Goal: Communication & Community: Answer question/provide support

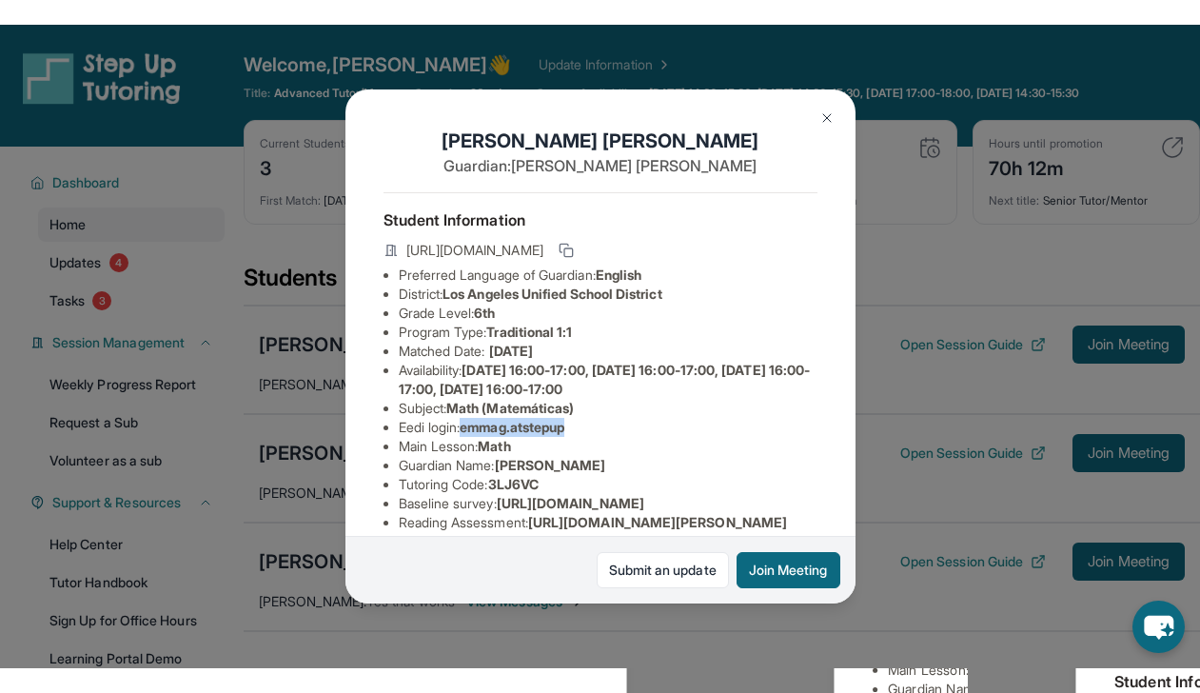
scroll to position [94, 0]
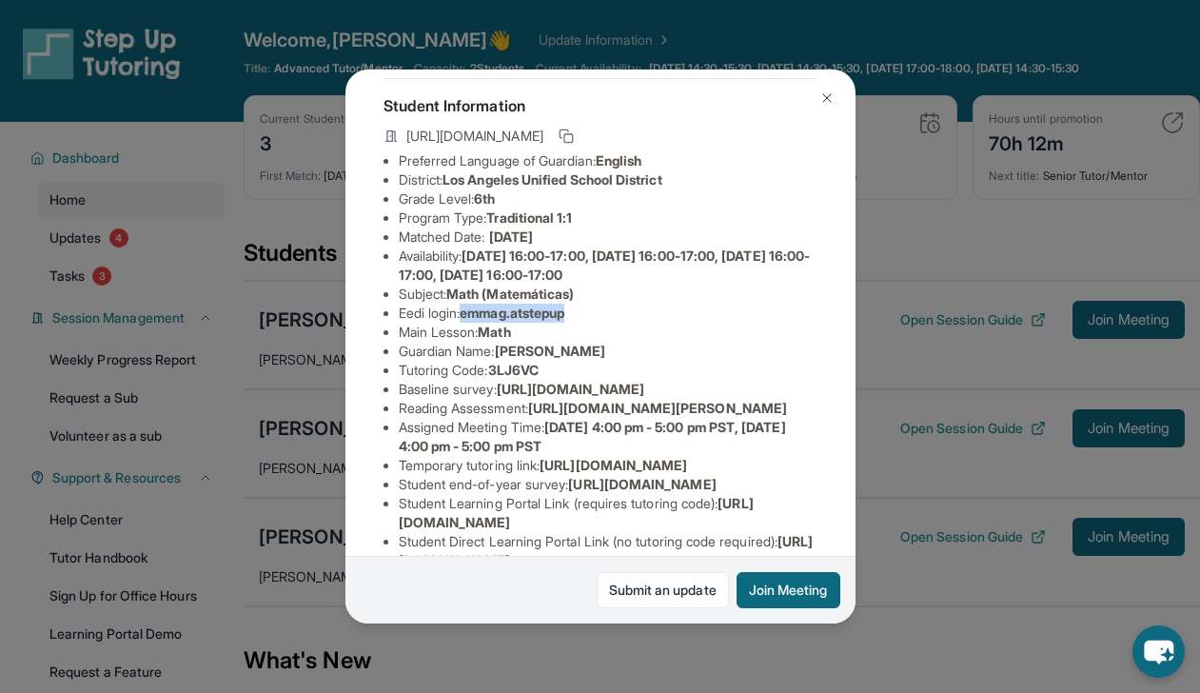
click at [831, 88] on button at bounding box center [827, 98] width 38 height 38
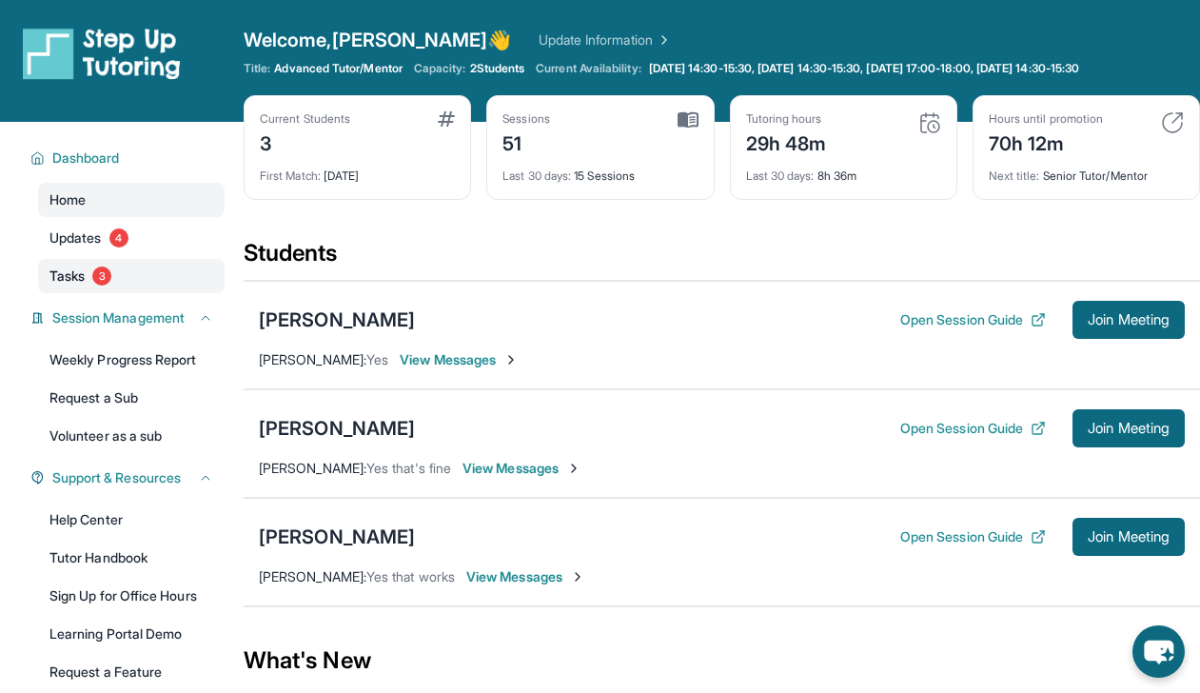
click at [99, 274] on span "3" at bounding box center [101, 275] width 19 height 19
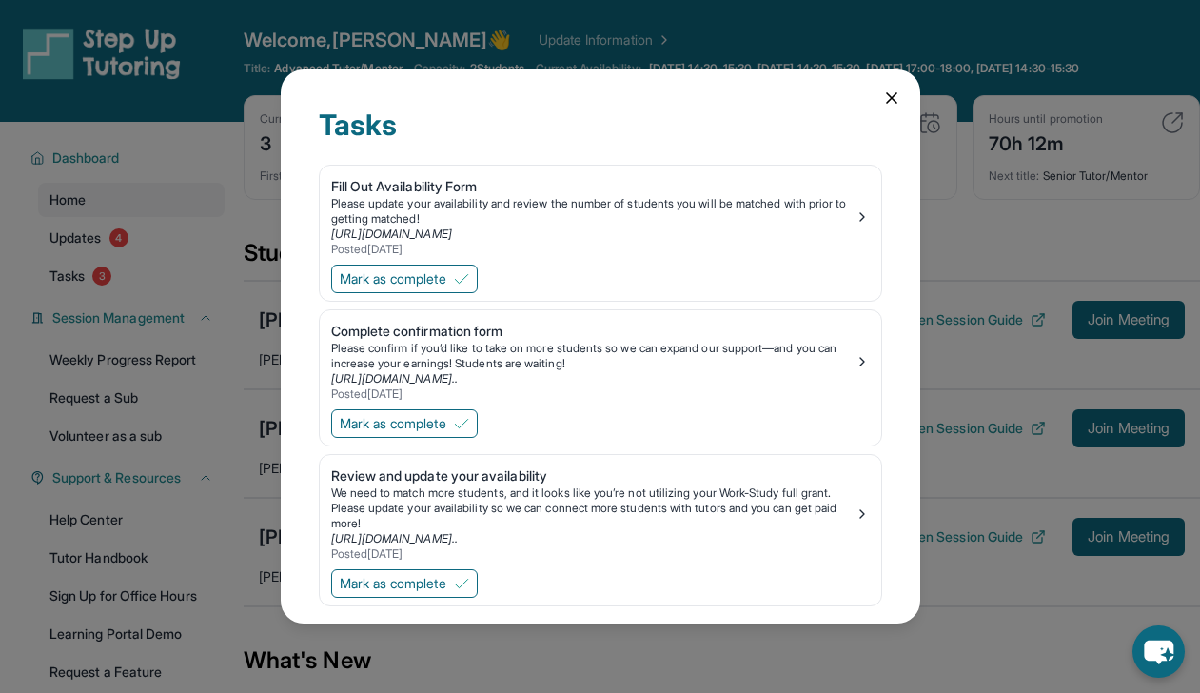
click at [93, 203] on div "Tasks Fill Out Availability Form Please update your availability and review the…" at bounding box center [600, 346] width 1200 height 693
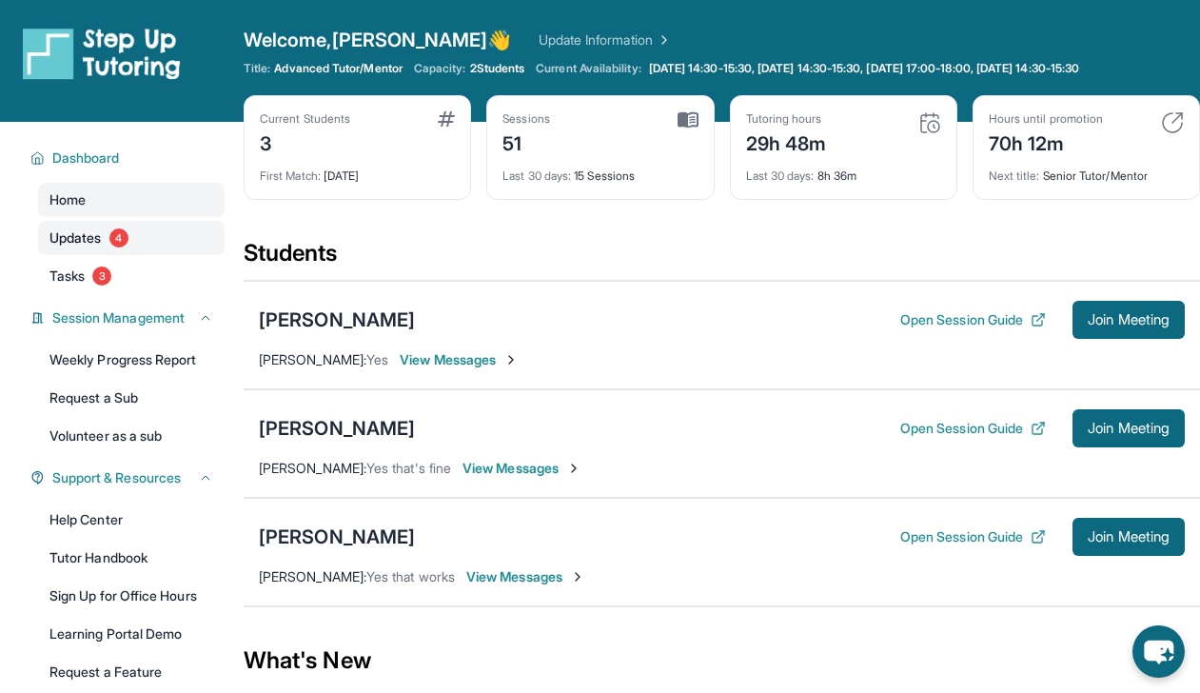
click at [110, 244] on link "Updates 4" at bounding box center [131, 238] width 186 height 34
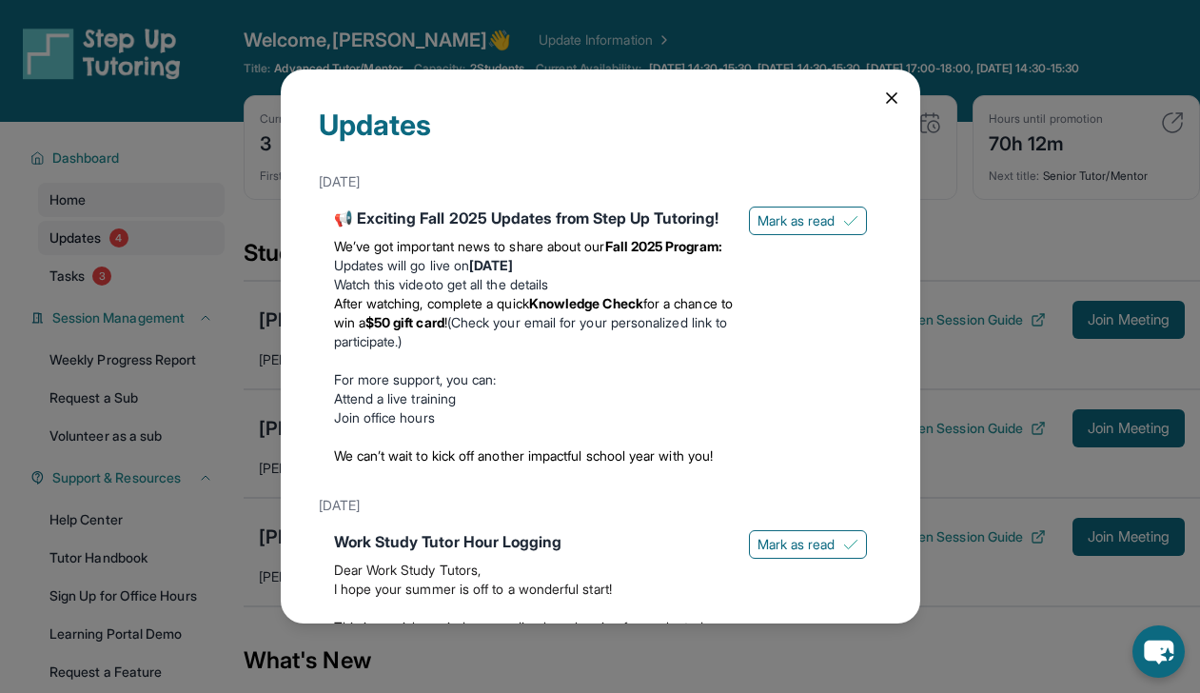
click at [110, 244] on div "Updates [DATE] 📢 Exciting Fall 2025 Updates from Step Up Tutoring! We’ve got im…" at bounding box center [600, 346] width 1200 height 693
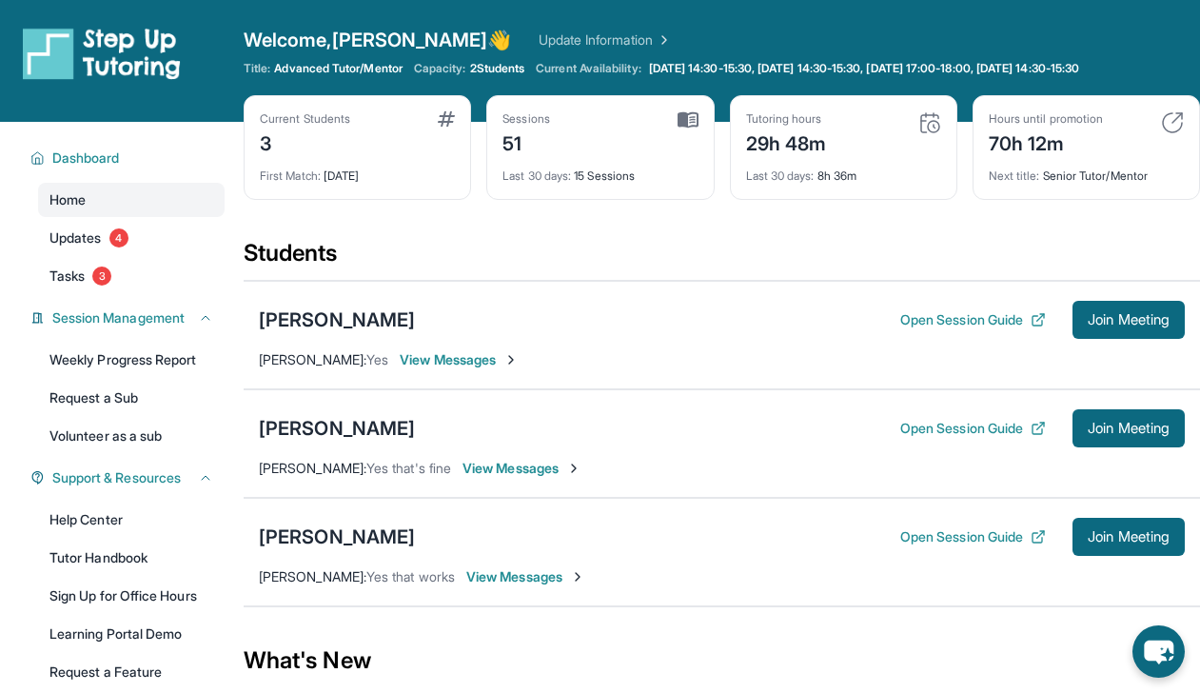
click at [343, 167] on div "First Match : [DATE]" at bounding box center [357, 170] width 195 height 27
click at [369, 151] on div "Current Students 3" at bounding box center [357, 134] width 195 height 46
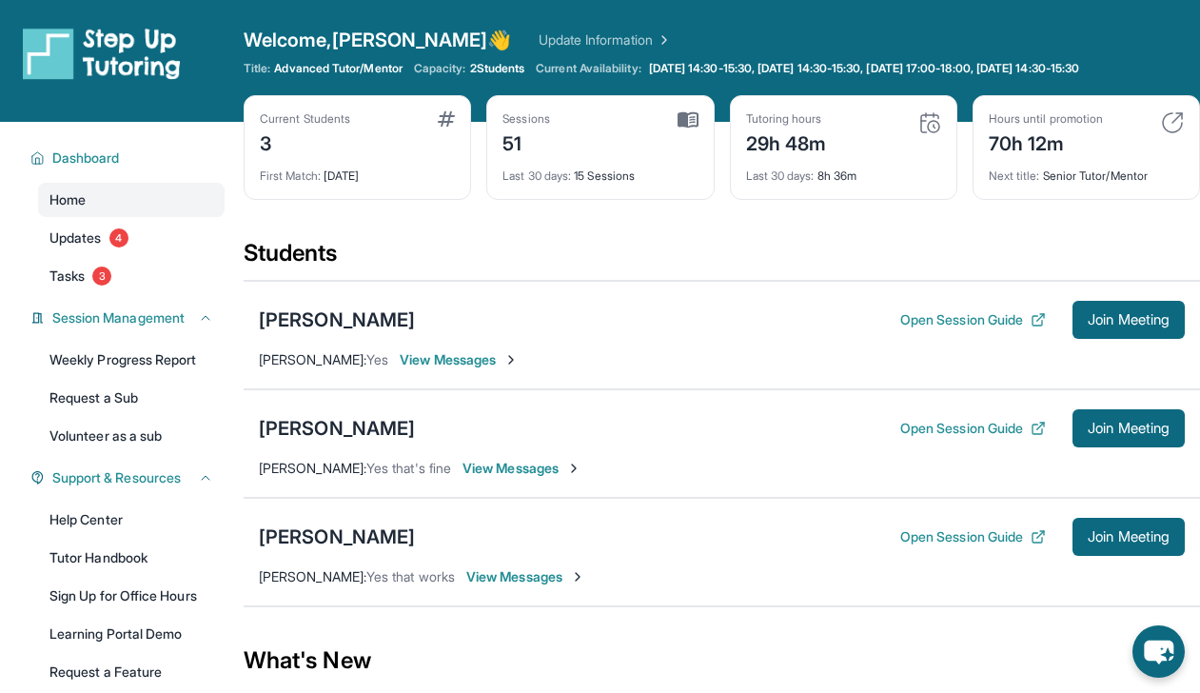
click at [369, 151] on div "Current Students 3" at bounding box center [357, 134] width 195 height 46
click at [502, 60] on div "Welcome, [PERSON_NAME] 👋 Update Information Title: Advanced Tutor/Mentor Capaci…" at bounding box center [722, 61] width 956 height 69
click at [500, 64] on span "2 Students" at bounding box center [497, 68] width 55 height 15
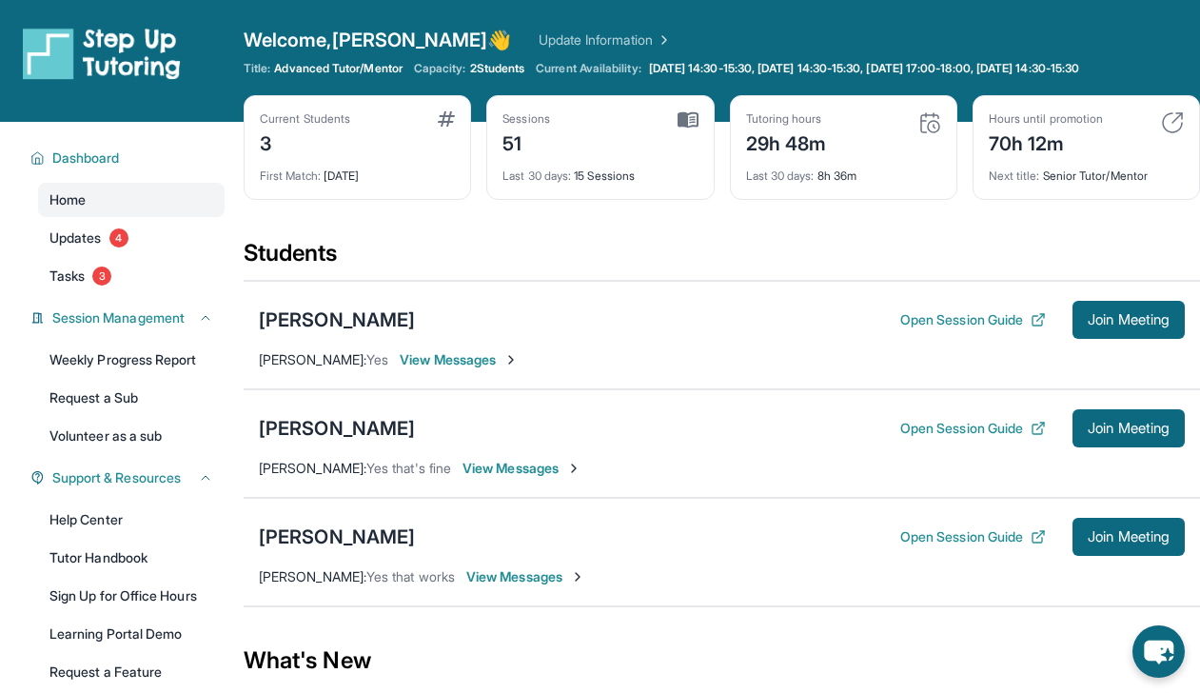
click at [500, 64] on span "2 Students" at bounding box center [497, 68] width 55 height 15
click at [343, 58] on div "Welcome, [PERSON_NAME] 👋 Update Information Title: Advanced Tutor/Mentor Capaci…" at bounding box center [722, 61] width 956 height 69
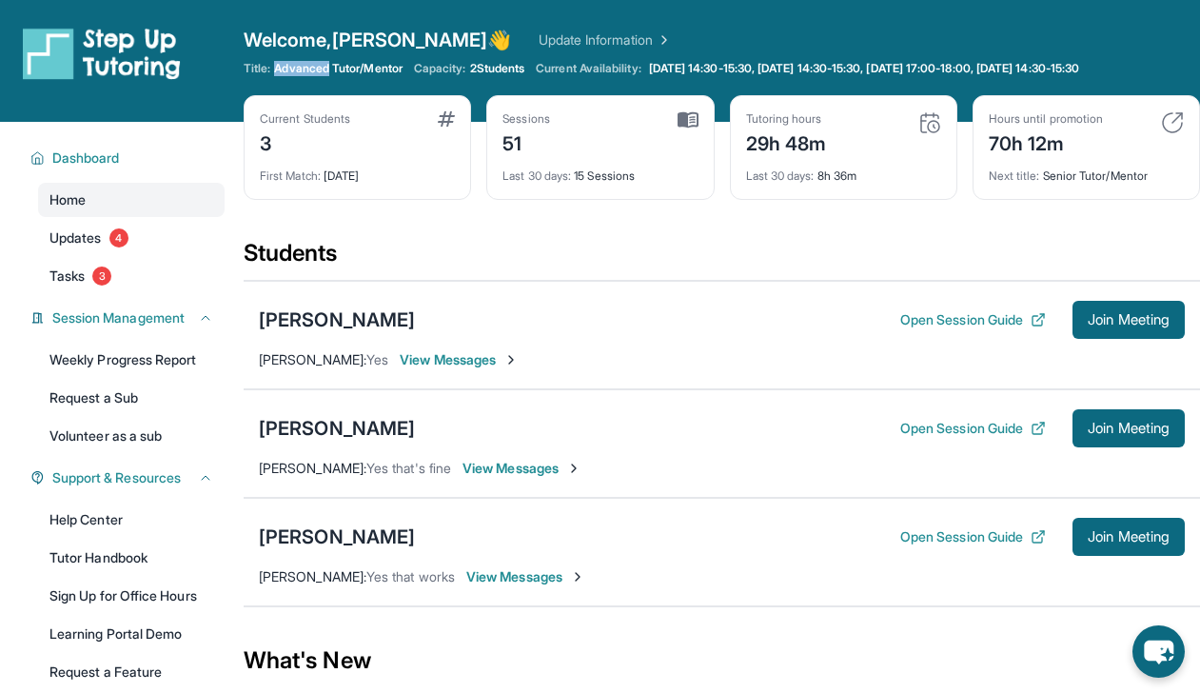
click at [343, 58] on div "Welcome, [PERSON_NAME] 👋 Update Information Title: Advanced Tutor/Mentor Capaci…" at bounding box center [722, 61] width 956 height 69
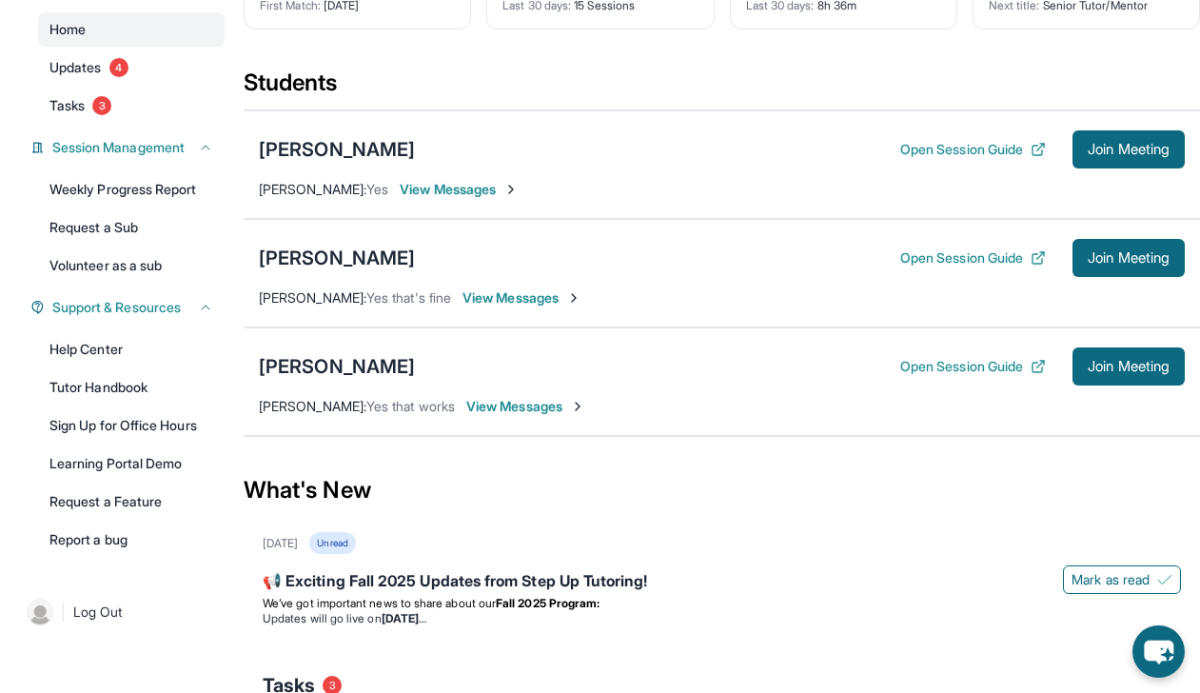
scroll to position [0, 0]
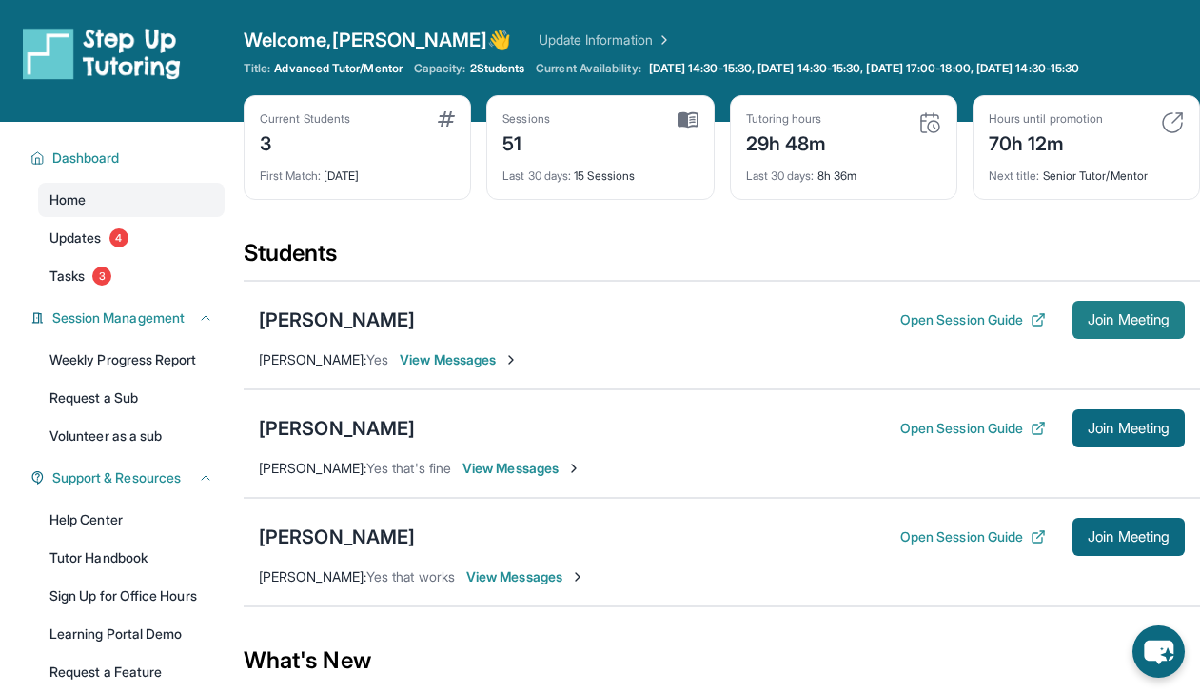
click at [1120, 325] on span "Join Meeting" at bounding box center [1129, 319] width 82 height 11
click at [1139, 322] on span "Join Meeting" at bounding box center [1129, 319] width 82 height 11
click at [305, 327] on div "[PERSON_NAME]" at bounding box center [337, 319] width 156 height 27
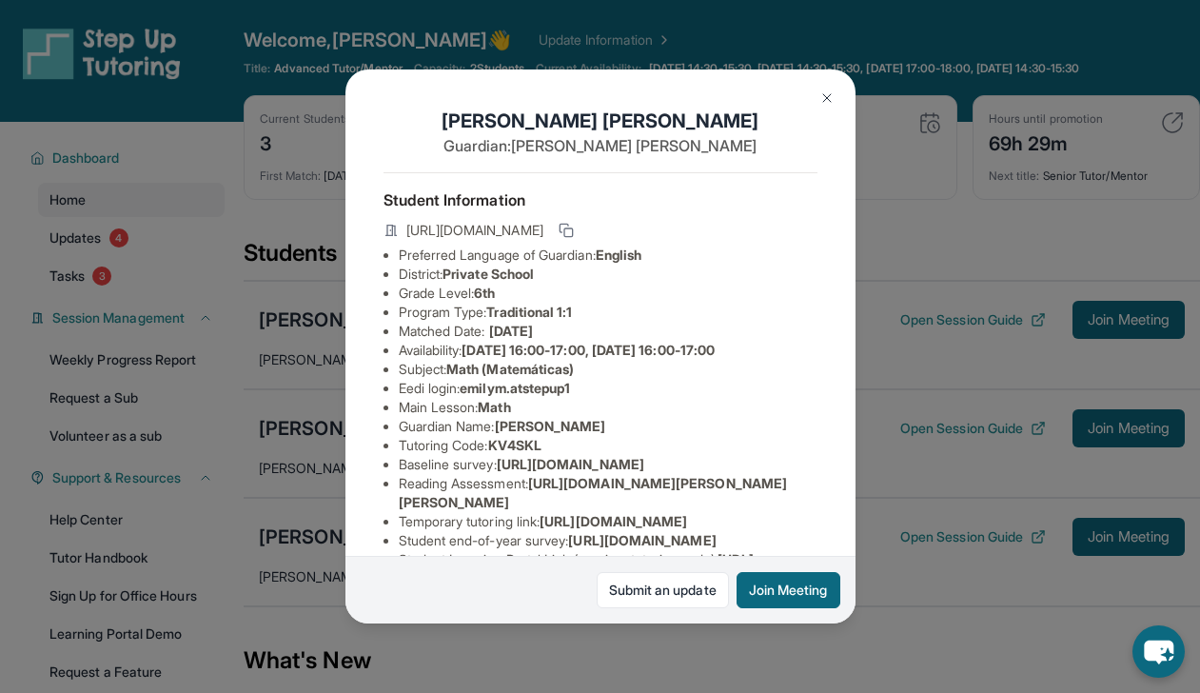
click at [520, 396] on span "emilym.atstepup1" at bounding box center [515, 388] width 110 height 16
drag, startPoint x: 466, startPoint y: 403, endPoint x: 594, endPoint y: 408, distance: 127.6
click at [594, 398] on li "Eedi login : [PERSON_NAME].atstepup1" at bounding box center [608, 388] width 419 height 19
copy span "emilym.atstepup1"
